Goal: Task Accomplishment & Management: Complete application form

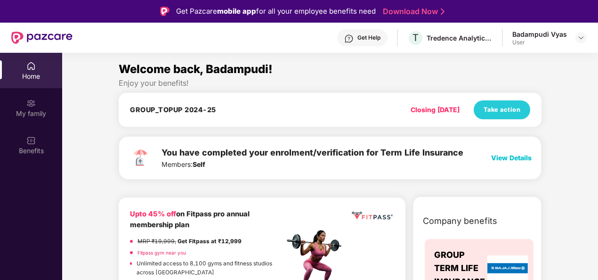
scroll to position [53, 0]
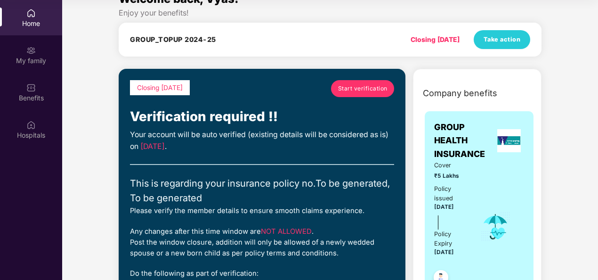
scroll to position [10, 0]
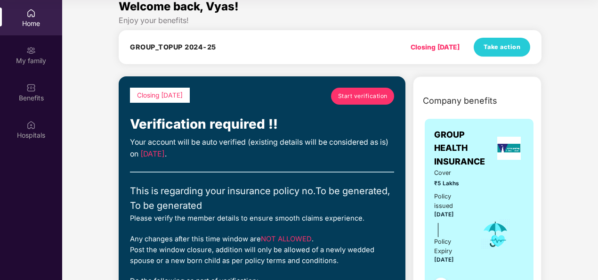
click at [361, 94] on span "Start verification" at bounding box center [362, 95] width 49 height 9
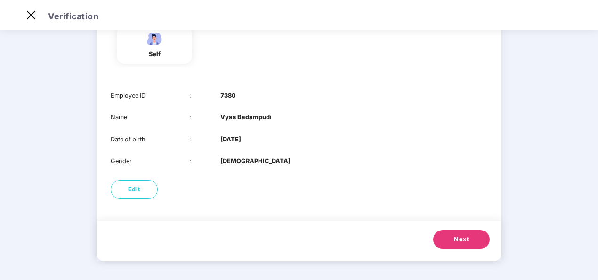
scroll to position [91, 0]
click at [135, 190] on span "Edit" at bounding box center [134, 189] width 13 height 9
select select "****"
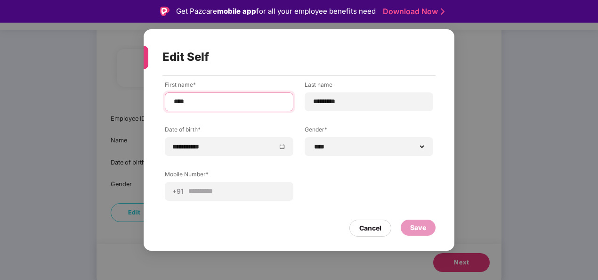
click at [213, 99] on input "****" at bounding box center [229, 102] width 113 height 10
type input "*"
click at [239, 101] on input "****" at bounding box center [229, 102] width 113 height 10
type input "*********"
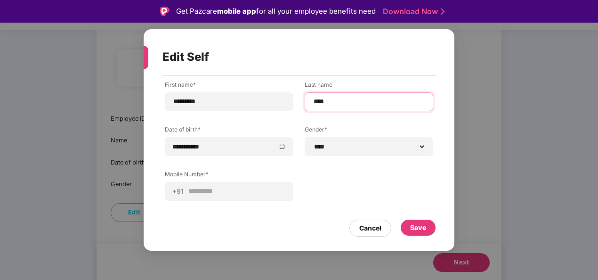
type input "****"
click at [317, 188] on div "**********" at bounding box center [299, 148] width 268 height 134
click at [417, 225] on div "Save" at bounding box center [418, 227] width 16 height 10
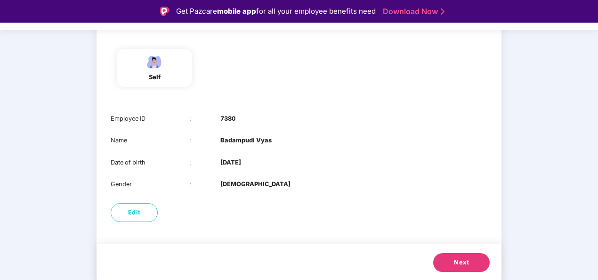
click at [469, 260] on button "Next" at bounding box center [461, 262] width 57 height 19
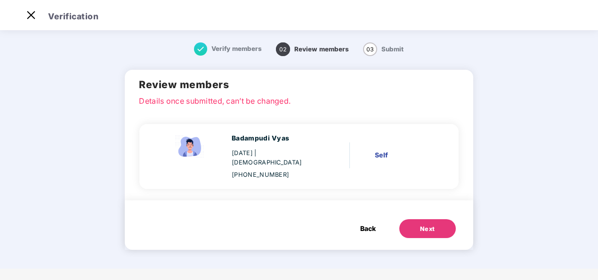
click at [431, 224] on div "Next" at bounding box center [427, 228] width 15 height 9
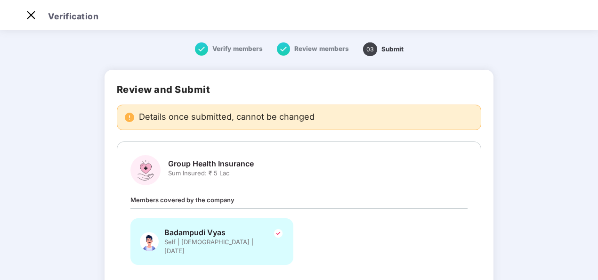
scroll to position [221, 0]
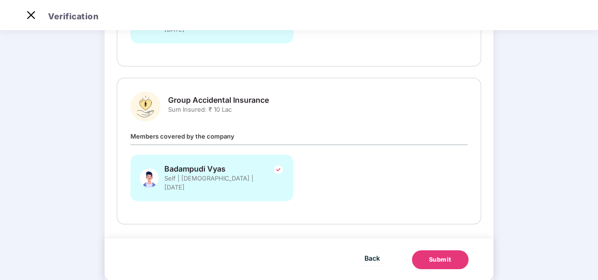
click at [431, 255] on div "Submit" at bounding box center [440, 259] width 23 height 9
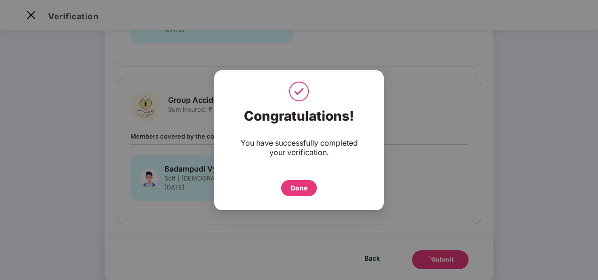
click at [299, 187] on div "Done" at bounding box center [299, 188] width 17 height 10
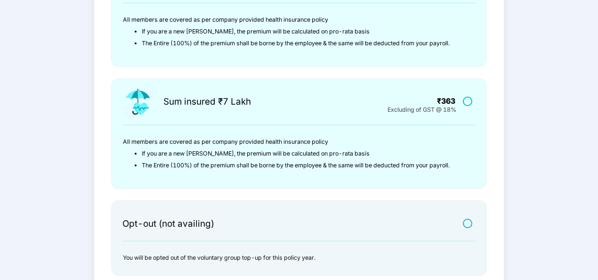
scroll to position [283, 0]
click at [464, 100] on label at bounding box center [469, 101] width 12 height 8
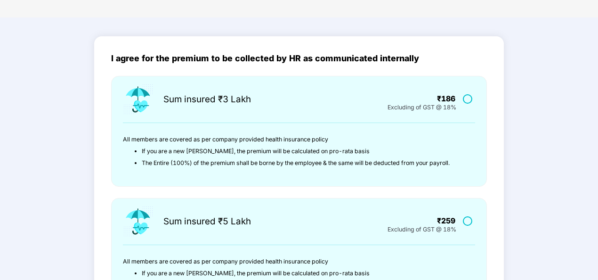
scroll to position [0, 0]
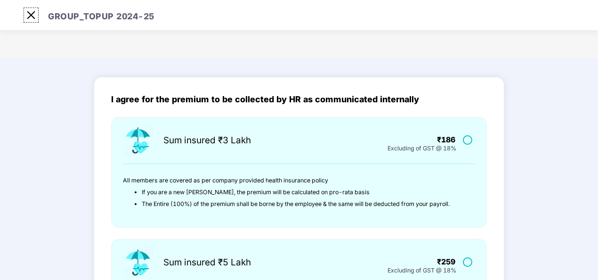
click at [37, 15] on img at bounding box center [31, 15] width 15 height 15
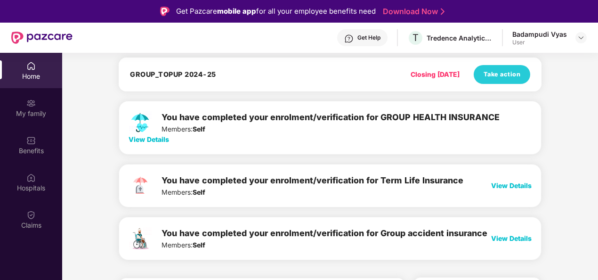
scroll to position [139, 0]
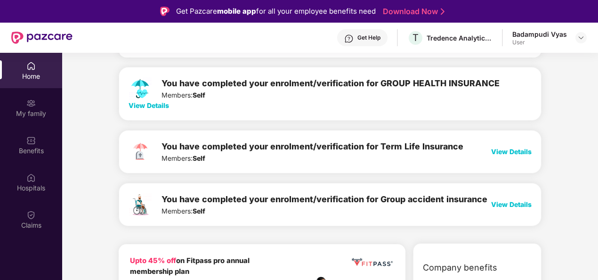
click at [512, 150] on span "View Details" at bounding box center [511, 151] width 41 height 8
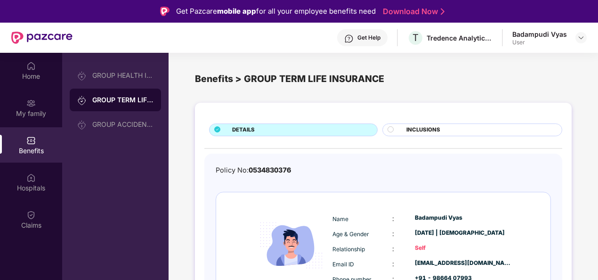
scroll to position [50, 0]
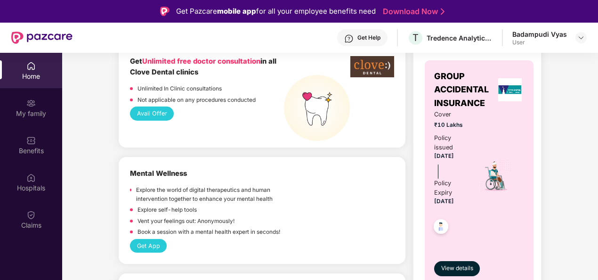
scroll to position [835, 0]
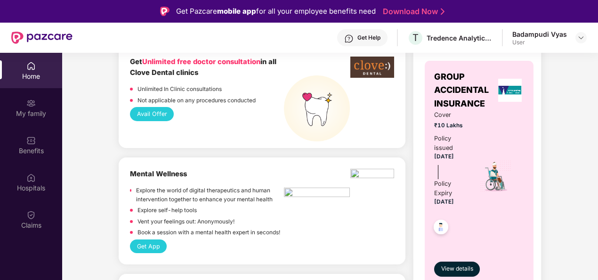
click at [442, 227] on img at bounding box center [441, 228] width 23 height 23
click at [461, 267] on span "View details" at bounding box center [457, 268] width 32 height 9
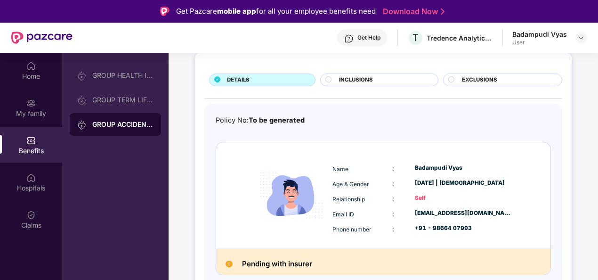
click at [354, 81] on span "INCLUSIONS" at bounding box center [356, 80] width 34 height 8
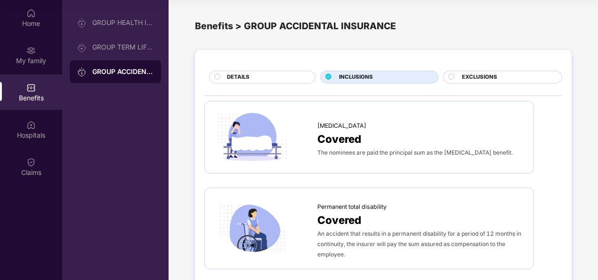
click at [453, 72] on div "EXCLUSIONS" at bounding box center [502, 77] width 119 height 13
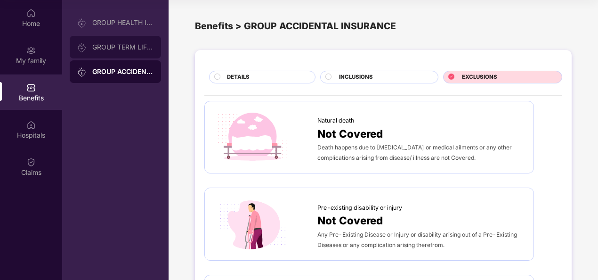
click at [130, 49] on div "GROUP TERM LIFE INSURANCE" at bounding box center [122, 47] width 61 height 8
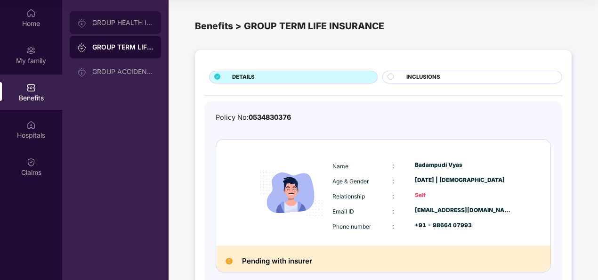
click at [114, 28] on div "GROUP HEALTH INSURANCE" at bounding box center [115, 22] width 91 height 23
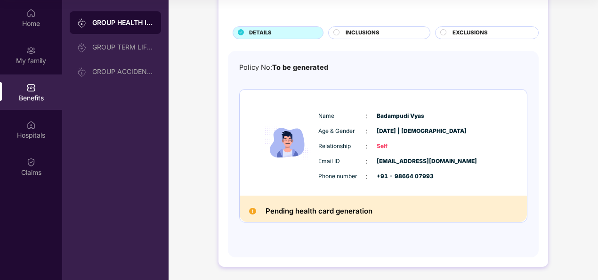
scroll to position [41, 0]
click at [356, 36] on span "INCLUSIONS" at bounding box center [363, 33] width 34 height 8
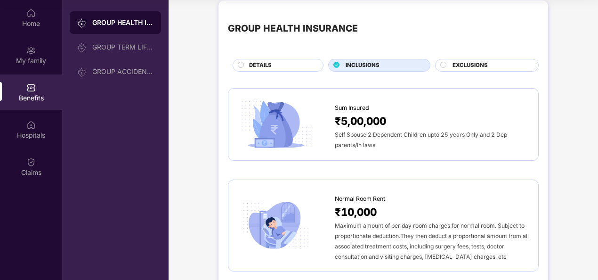
scroll to position [0, 0]
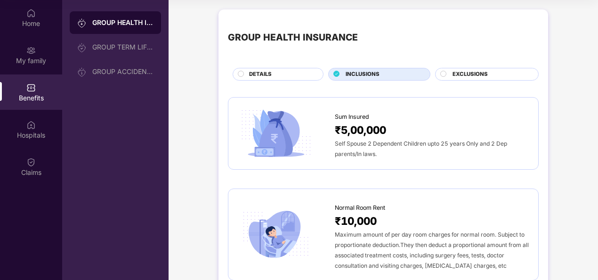
click at [477, 79] on div "EXCLUSIONS" at bounding box center [491, 75] width 86 height 10
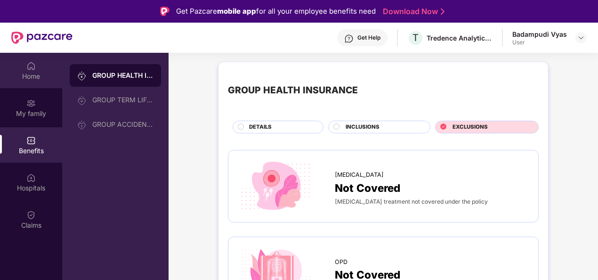
click at [40, 70] on div "Home" at bounding box center [31, 70] width 62 height 35
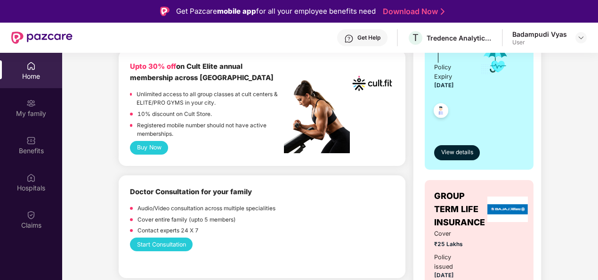
scroll to position [437, 0]
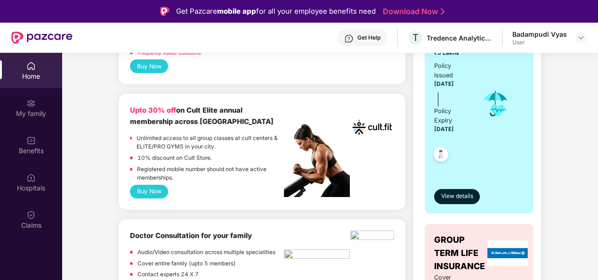
click at [150, 187] on button "Buy Now" at bounding box center [149, 192] width 38 height 14
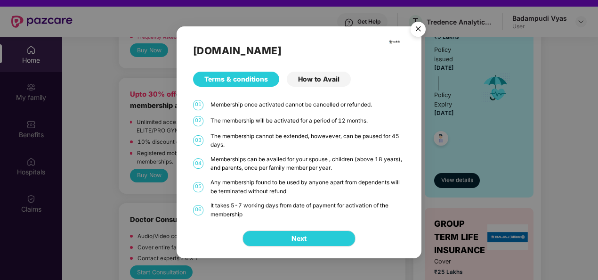
scroll to position [16, 0]
click at [307, 80] on div "How to Avail" at bounding box center [319, 79] width 64 height 15
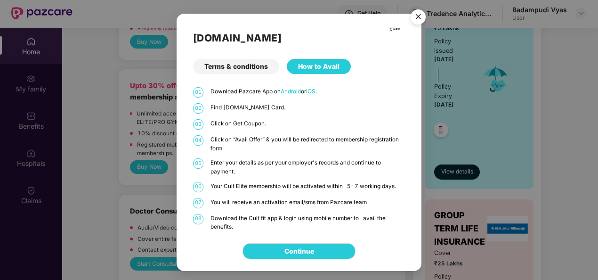
scroll to position [24, 0]
click at [231, 67] on div "Terms & conditions" at bounding box center [236, 66] width 86 height 15
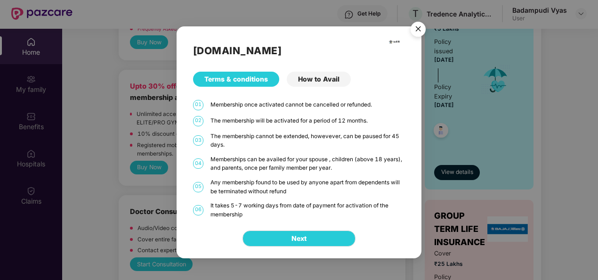
click at [231, 67] on div "Cult.fit Terms & conditions How to Avail 01 Membership once activated cannot be…" at bounding box center [299, 122] width 245 height 192
click at [417, 33] on img "Close" at bounding box center [418, 30] width 26 height 26
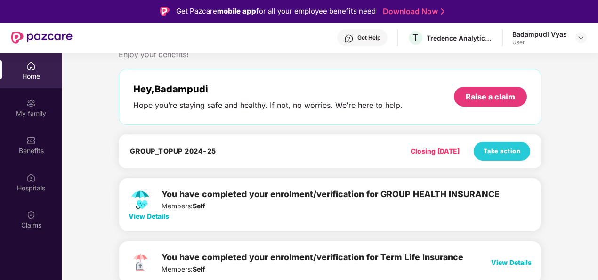
scroll to position [90, 0]
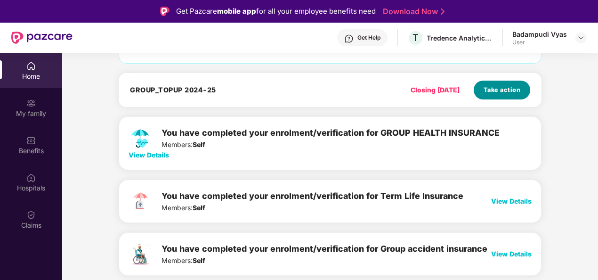
click at [515, 89] on span "Take action" at bounding box center [502, 89] width 37 height 9
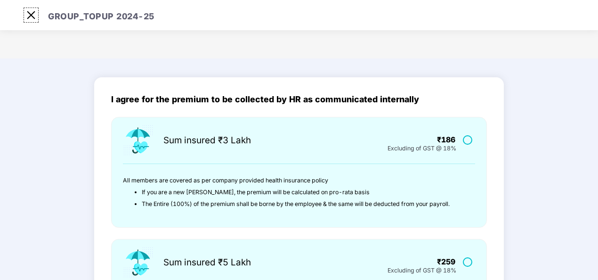
click at [33, 18] on img at bounding box center [31, 15] width 15 height 15
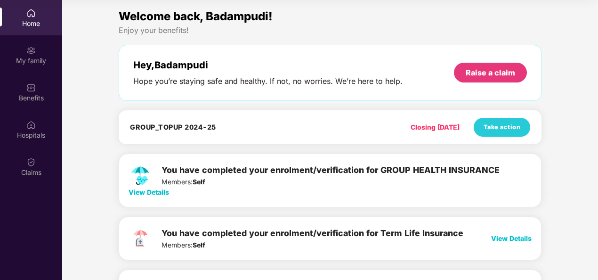
click at [519, 137] on div "GROUP_TOPUP 2024-25 Closing in 1 days Take action" at bounding box center [330, 127] width 423 height 34
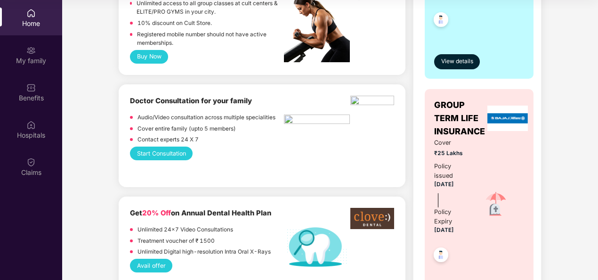
scroll to position [0, 0]
